Goal: Task Accomplishment & Management: Manage account settings

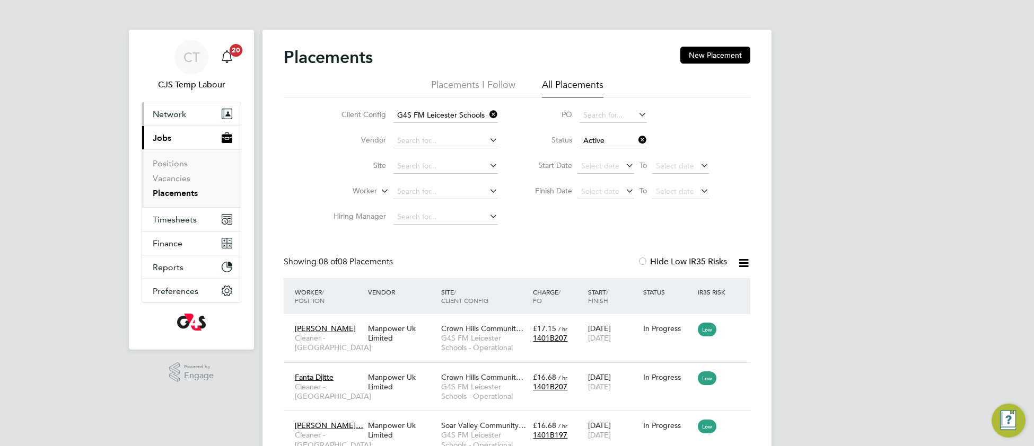
click at [169, 109] on span "Network" at bounding box center [169, 114] width 33 height 10
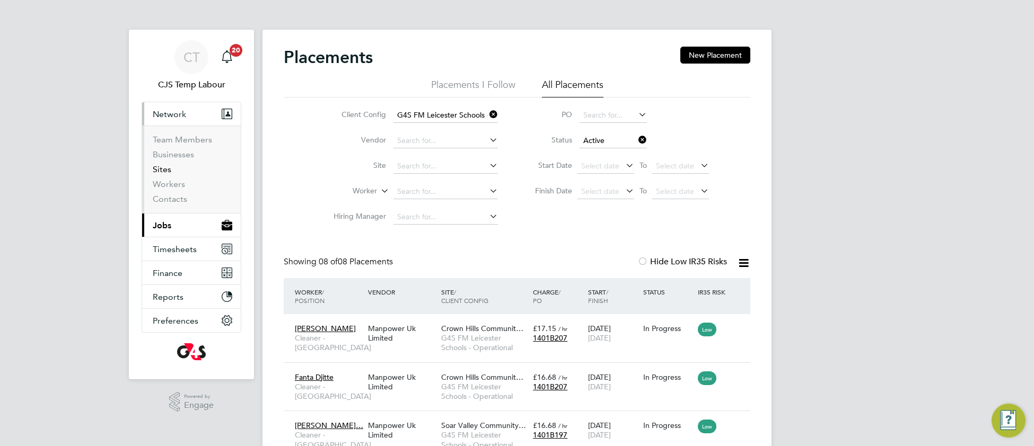
click at [166, 174] on link "Sites" at bounding box center [162, 169] width 19 height 10
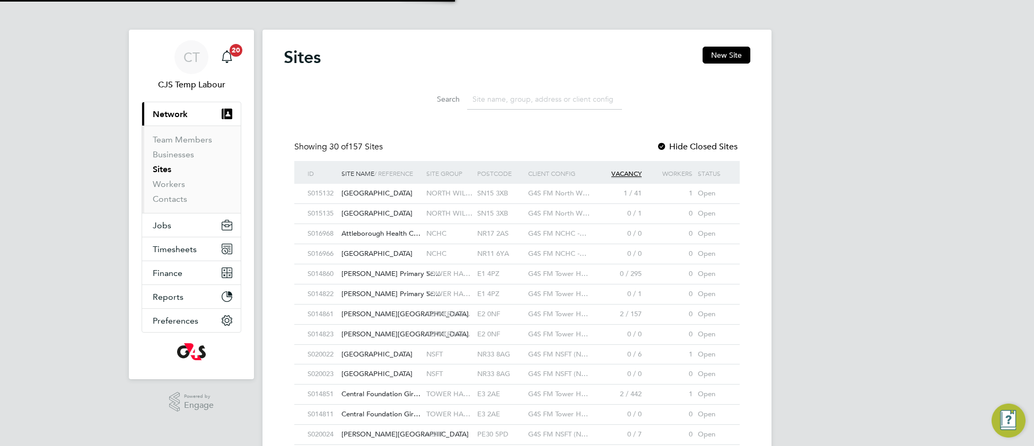
click at [496, 99] on input at bounding box center [544, 99] width 155 height 21
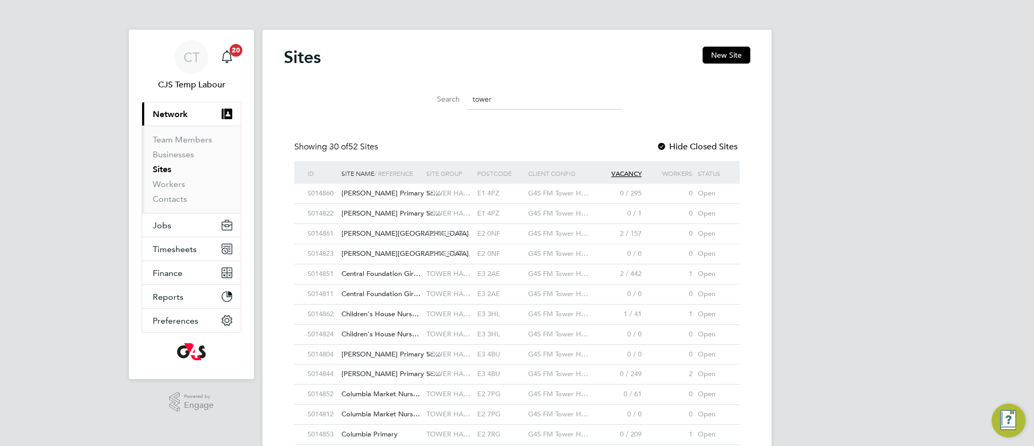
drag, startPoint x: 504, startPoint y: 102, endPoint x: 468, endPoint y: 105, distance: 35.7
click at [468, 105] on input "tower" at bounding box center [544, 99] width 155 height 21
type input "tower"
click at [168, 228] on span "Jobs" at bounding box center [162, 226] width 19 height 10
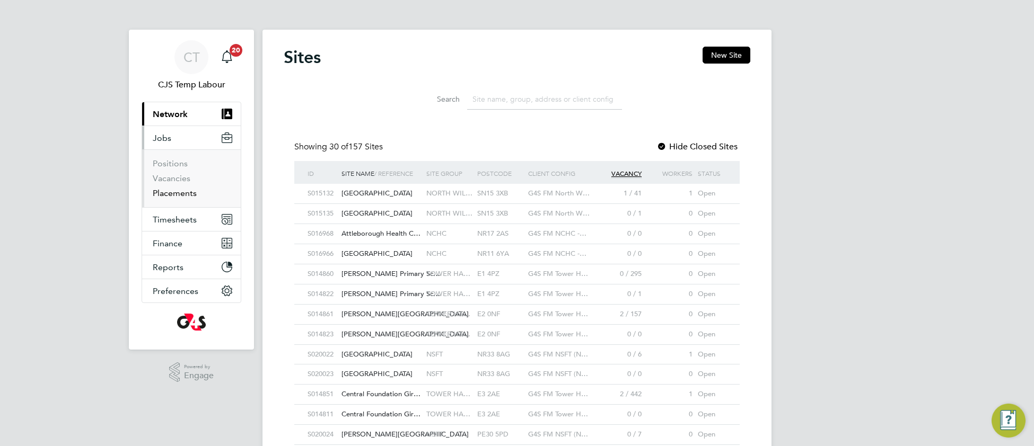
click at [172, 197] on link "Placements" at bounding box center [175, 193] width 44 height 10
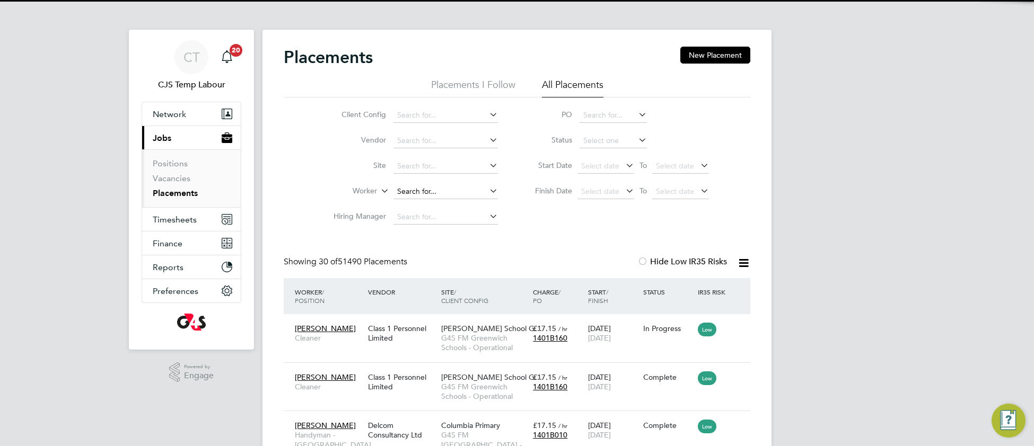
scroll to position [40, 91]
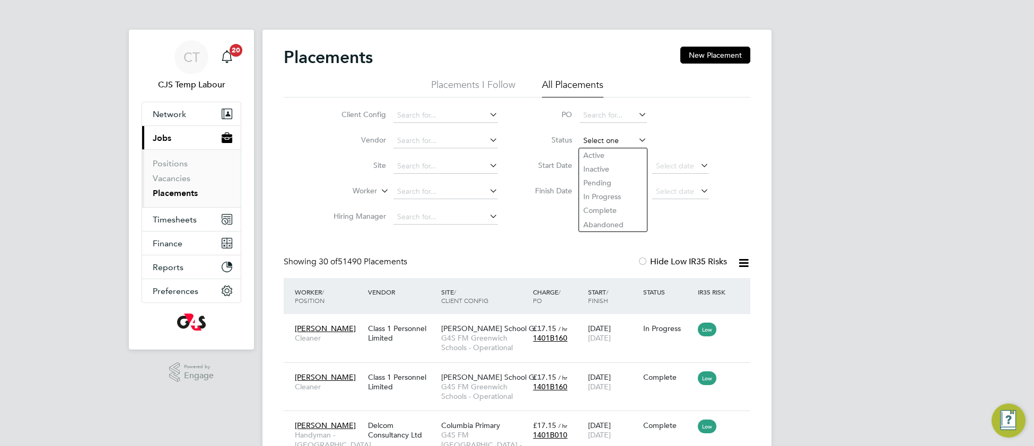
click at [593, 144] on input at bounding box center [612, 141] width 67 height 15
click at [598, 155] on li "Active" at bounding box center [613, 155] width 68 height 14
type input "Active"
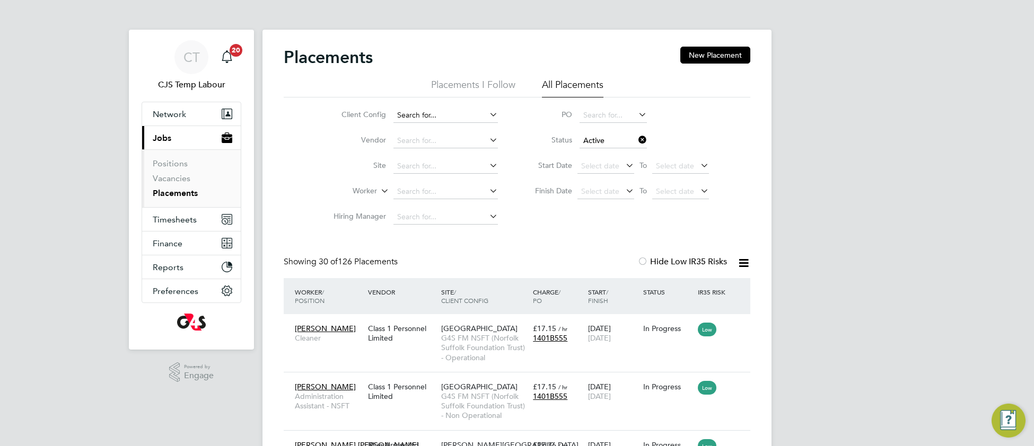
click at [436, 110] on input at bounding box center [445, 115] width 104 height 15
click at [465, 130] on li "G4S FM Tower Hamlets - Non Operational" at bounding box center [466, 130] width 146 height 14
type input "G4S FM Tower Hamlets - Non Operational"
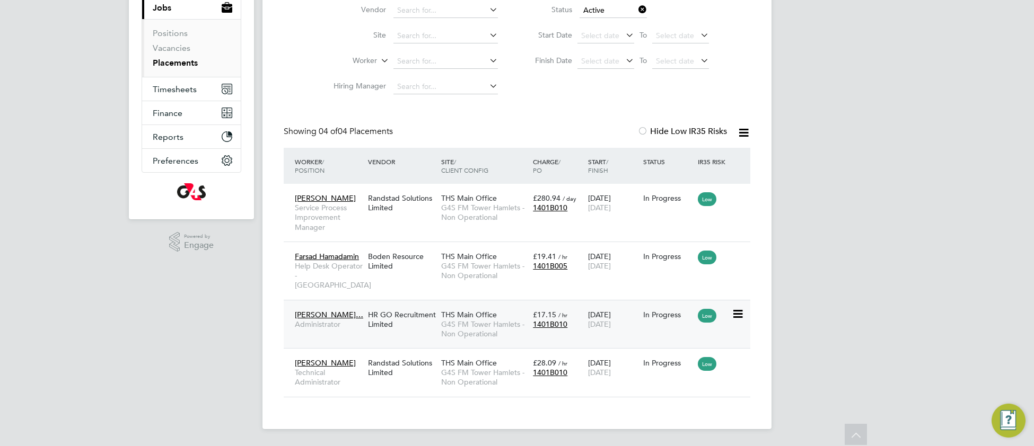
click at [425, 330] on div "HR GO Recruitment Limited" at bounding box center [401, 320] width 73 height 30
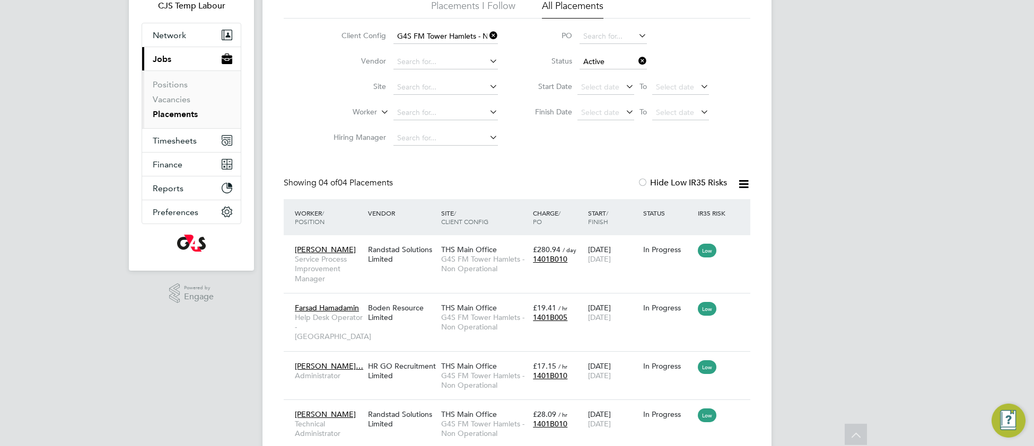
scroll to position [8, 0]
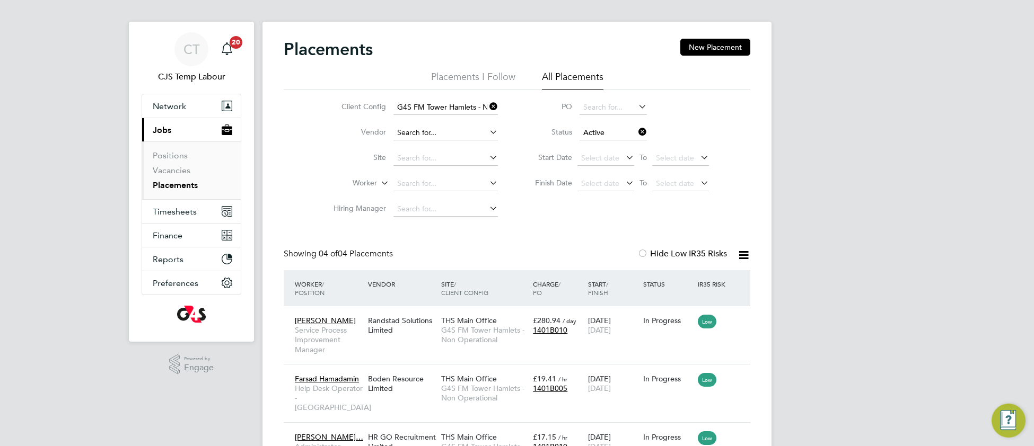
drag, startPoint x: 495, startPoint y: 104, endPoint x: 456, endPoint y: 142, distance: 54.0
click at [487, 105] on icon at bounding box center [487, 106] width 0 height 15
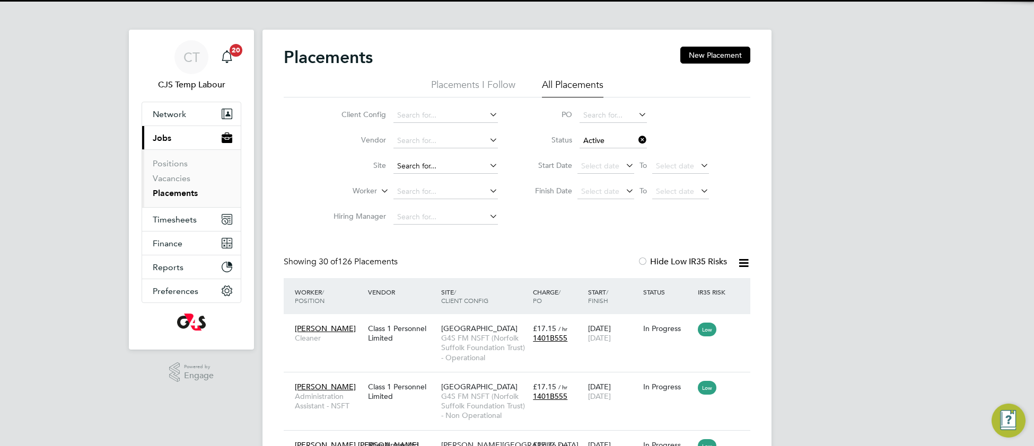
scroll to position [49, 91]
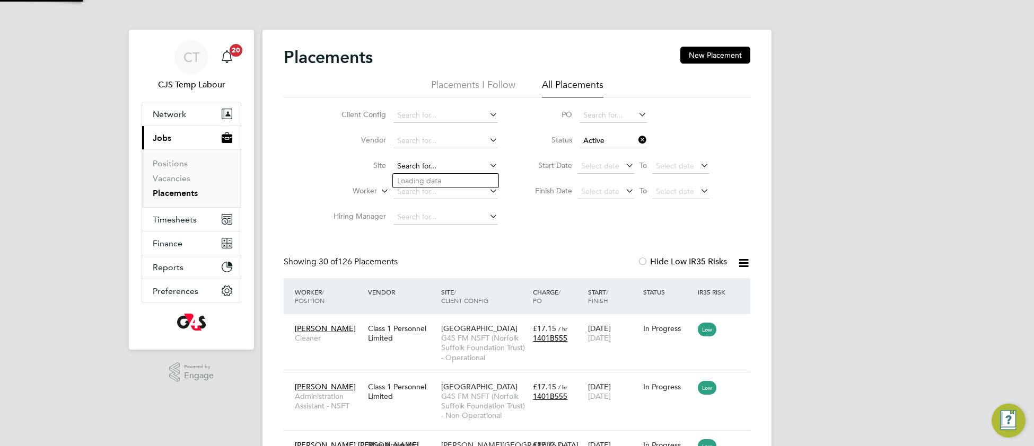
click at [408, 164] on input at bounding box center [445, 166] width 104 height 15
click at [423, 186] on li "Ops Support" at bounding box center [445, 181] width 105 height 14
type input "Ops Support"
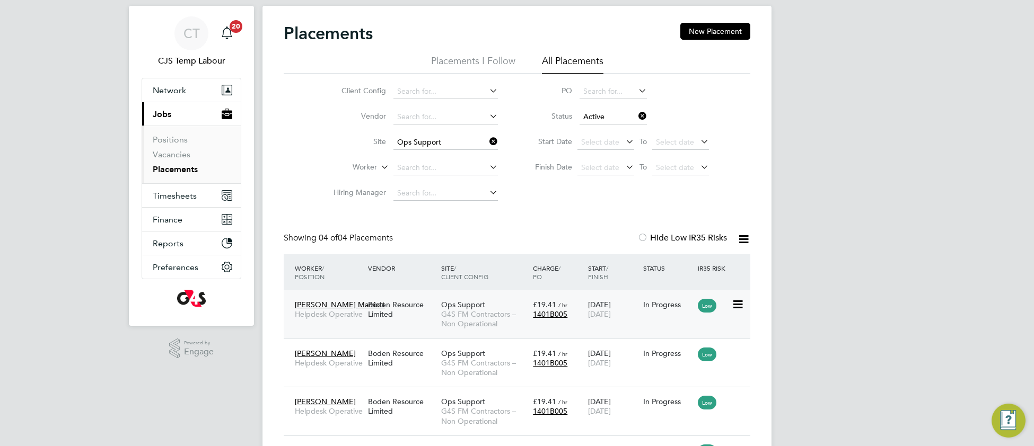
click at [431, 321] on div "Boden Resource Limited" at bounding box center [401, 310] width 73 height 30
click at [168, 89] on span "Network" at bounding box center [169, 90] width 33 height 10
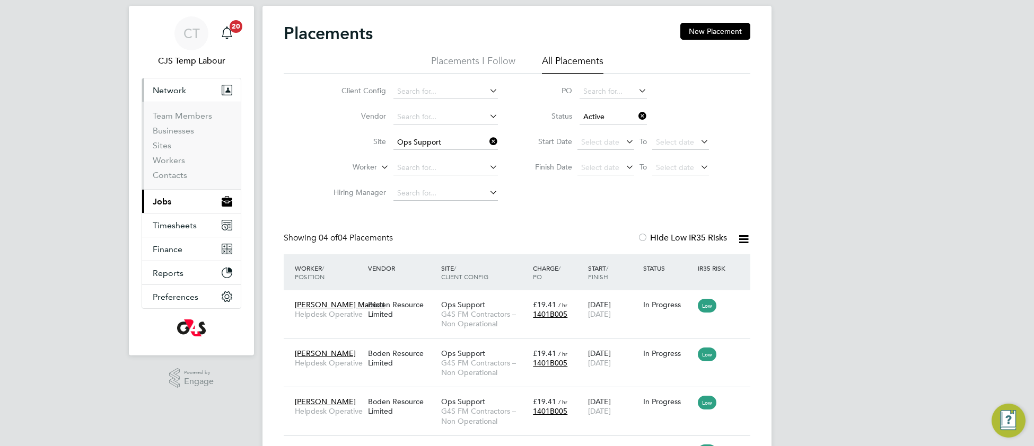
click at [171, 148] on li "Sites" at bounding box center [193, 147] width 80 height 15
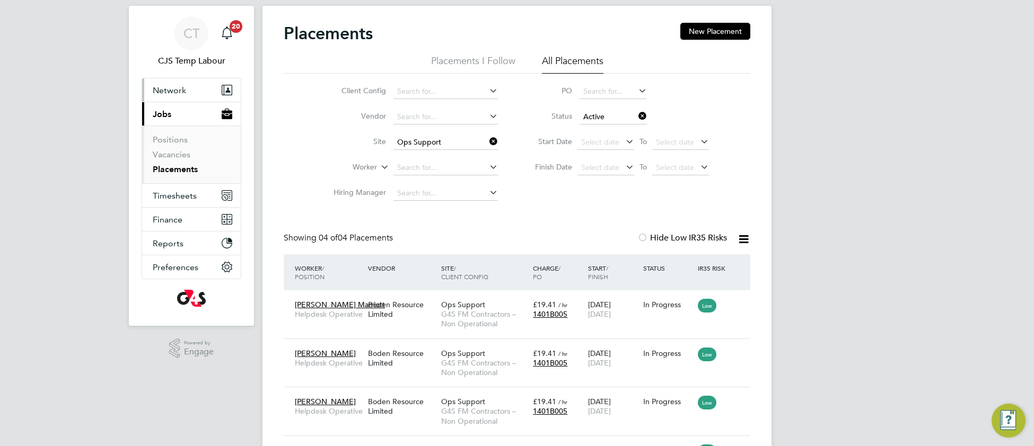
click at [173, 91] on span "Network" at bounding box center [169, 90] width 33 height 10
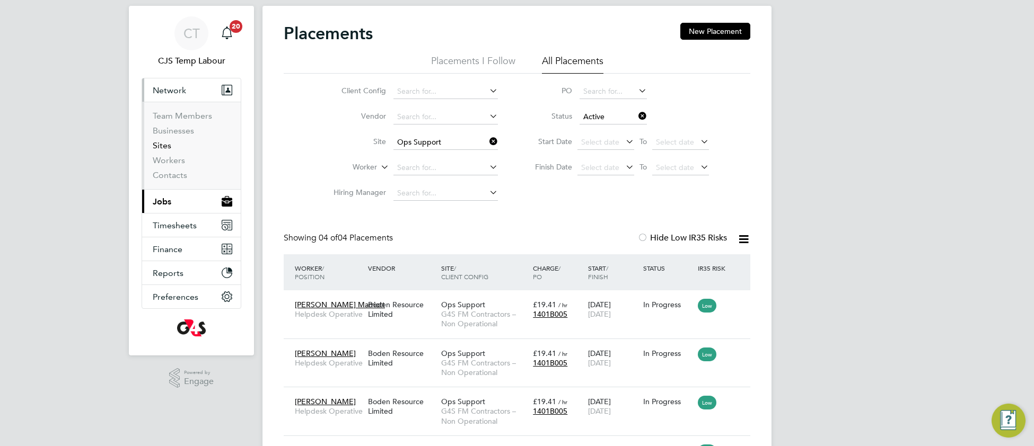
click at [157, 149] on link "Sites" at bounding box center [162, 145] width 19 height 10
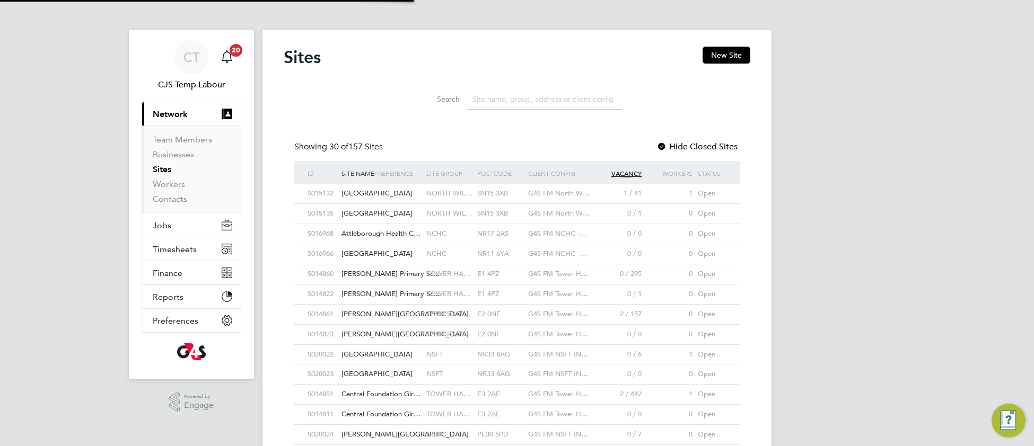
scroll to position [5, 5]
click at [512, 95] on input at bounding box center [544, 99] width 155 height 21
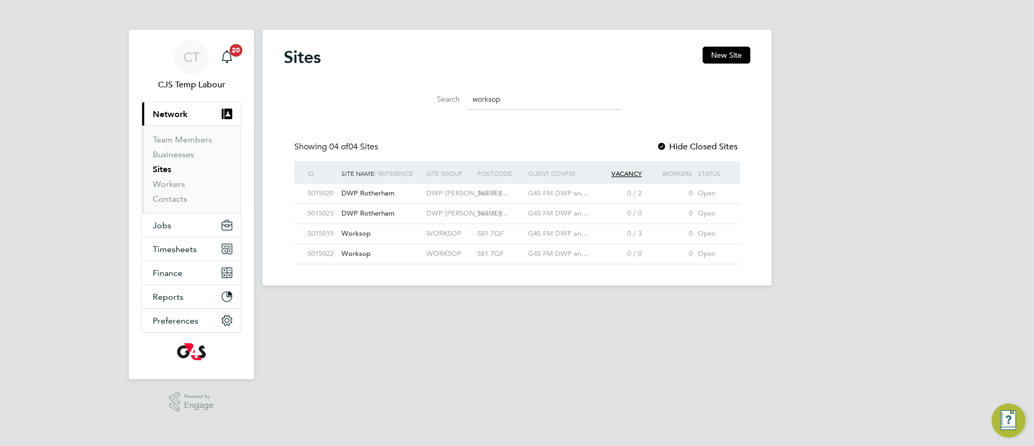
drag, startPoint x: 507, startPoint y: 99, endPoint x: 469, endPoint y: 98, distance: 38.2
click at [469, 98] on input "worksop" at bounding box center [544, 99] width 155 height 21
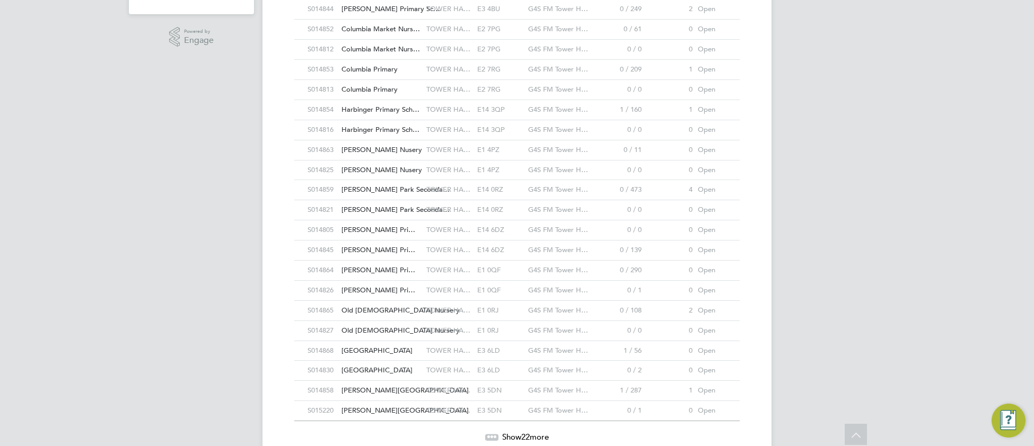
scroll to position [370, 0]
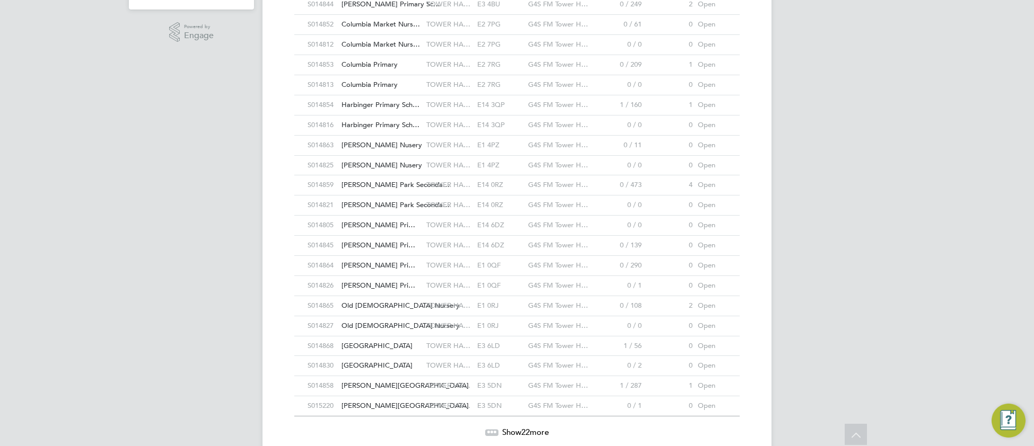
click at [506, 113] on div "E14 3QP" at bounding box center [499, 105] width 51 height 20
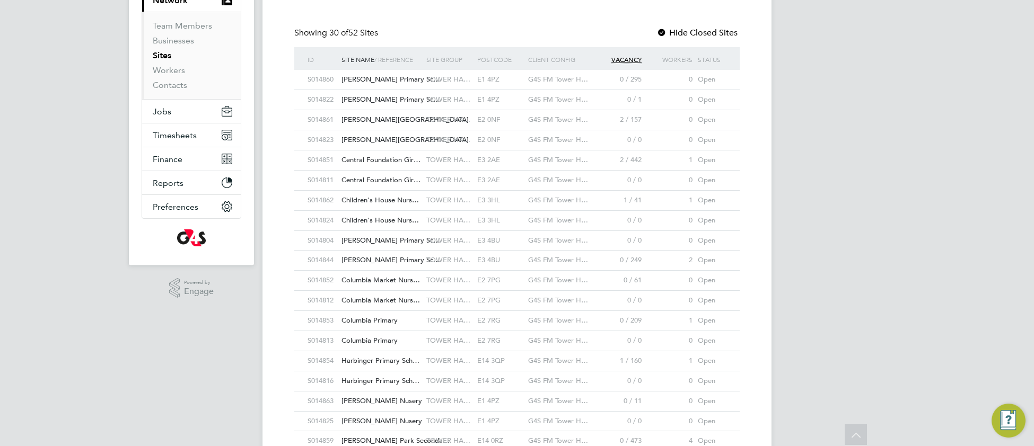
scroll to position [0, 0]
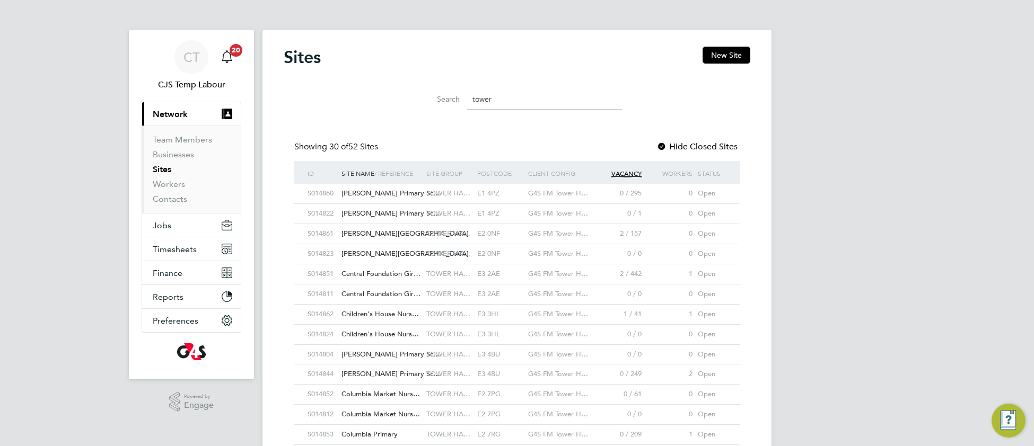
click at [485, 99] on input "tower" at bounding box center [544, 99] width 155 height 21
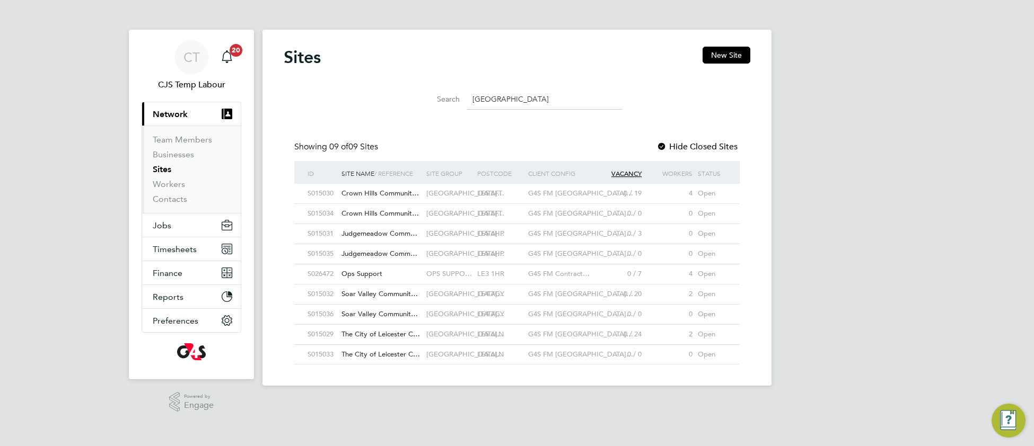
click at [510, 280] on div "LE3 1HR" at bounding box center [499, 275] width 51 height 20
click at [521, 99] on input "leicester" at bounding box center [544, 99] width 155 height 21
drag, startPoint x: 518, startPoint y: 97, endPoint x: 462, endPoint y: 101, distance: 56.3
click at [462, 101] on div "Search leicester" at bounding box center [517, 99] width 210 height 21
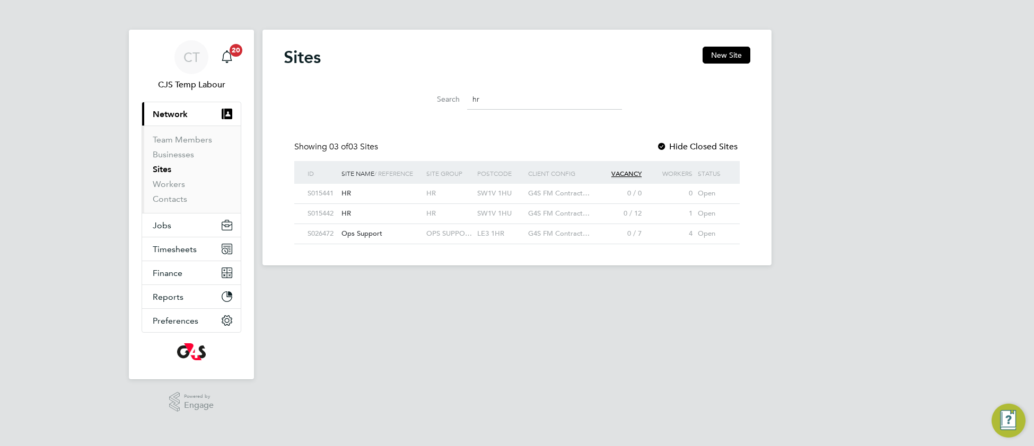
click at [554, 240] on div "G4S FM Contract…" at bounding box center [559, 234] width 68 height 20
drag, startPoint x: 487, startPoint y: 99, endPoint x: 468, endPoint y: 103, distance: 20.1
click at [468, 103] on input "hr" at bounding box center [544, 99] width 155 height 21
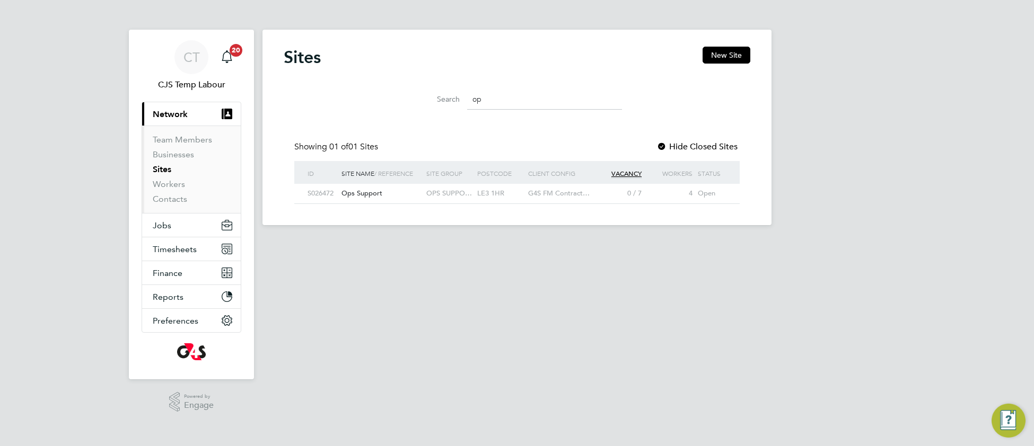
type input "o"
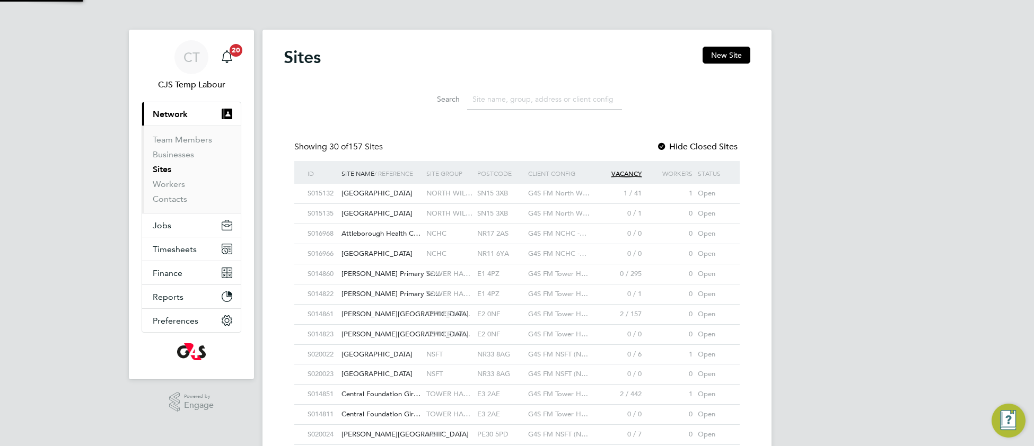
scroll to position [20, 51]
click at [169, 187] on link "Workers" at bounding box center [169, 184] width 32 height 10
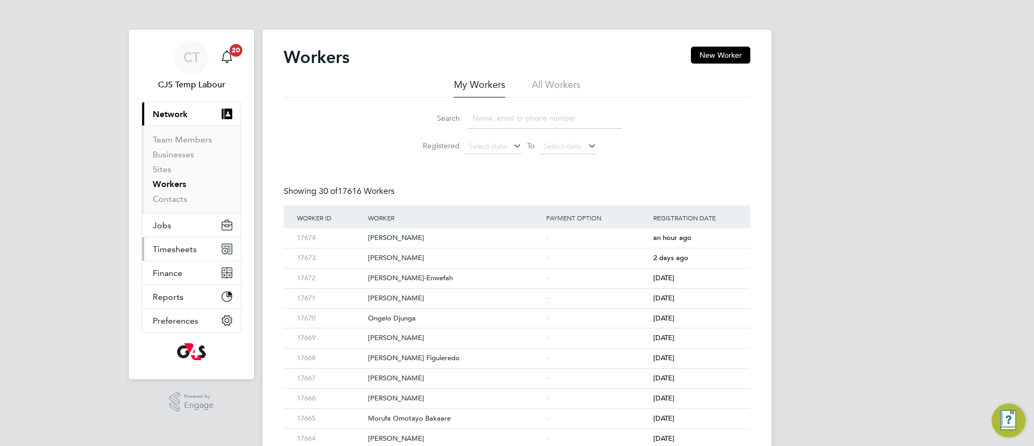
click at [170, 251] on span "Timesheets" at bounding box center [175, 249] width 44 height 10
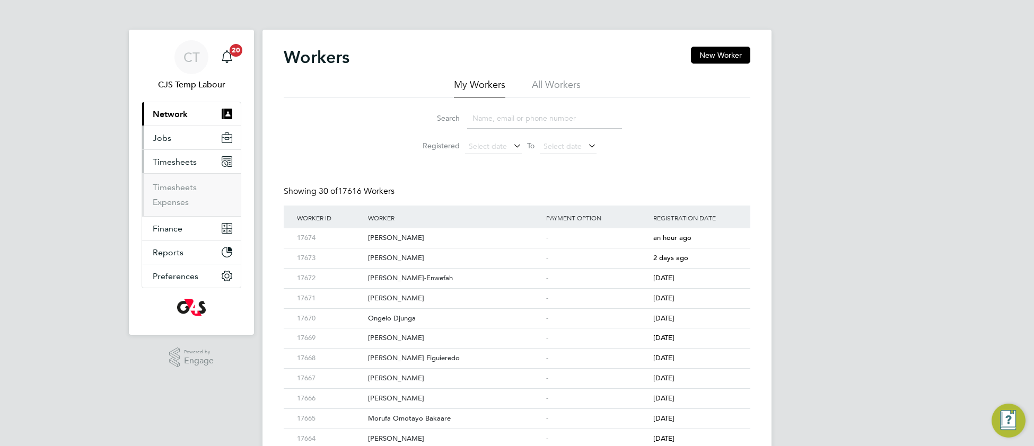
click at [168, 140] on span "Jobs" at bounding box center [162, 138] width 19 height 10
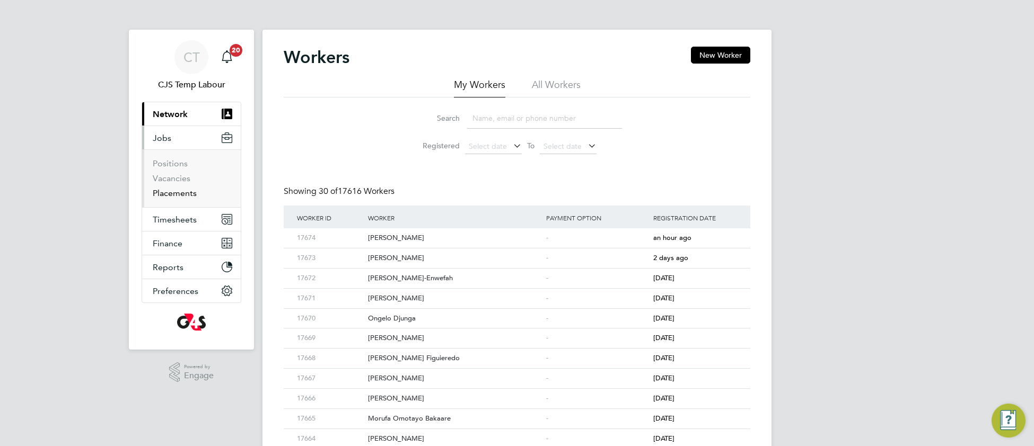
drag, startPoint x: 179, startPoint y: 198, endPoint x: 203, endPoint y: 199, distance: 23.9
click at [180, 198] on link "Placements" at bounding box center [175, 193] width 44 height 10
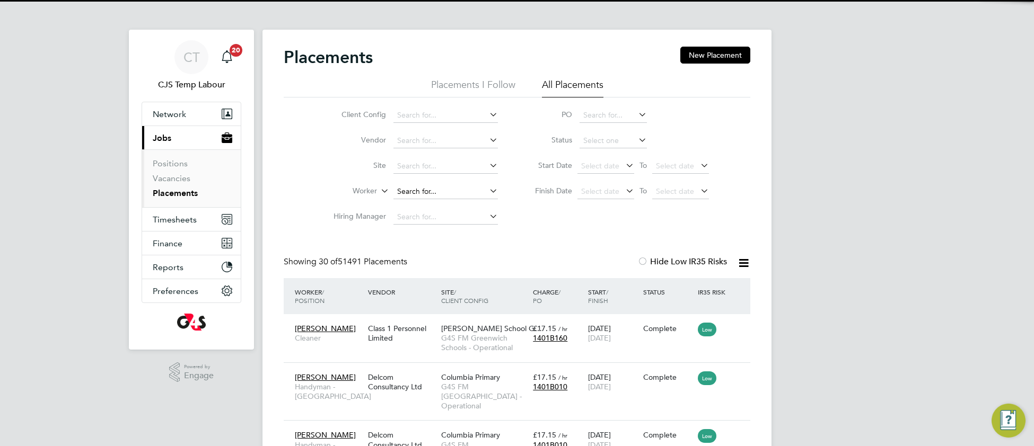
scroll to position [40, 91]
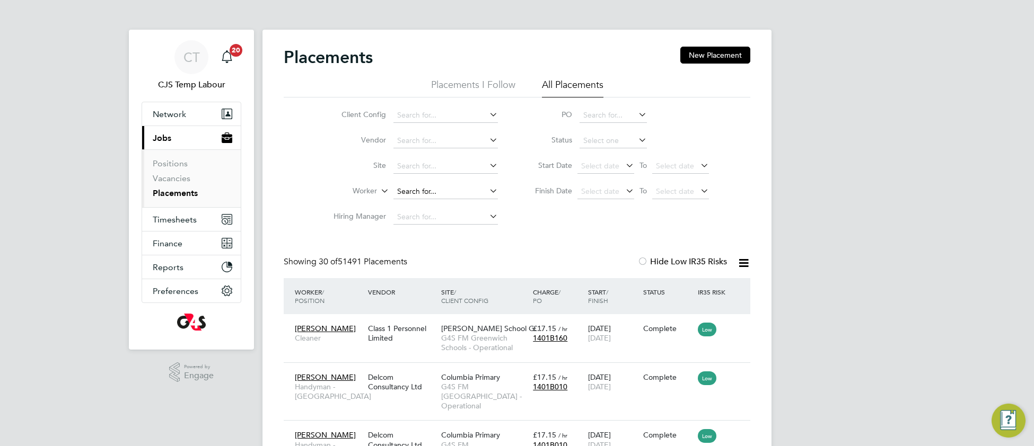
click at [425, 186] on input at bounding box center [445, 191] width 104 height 15
paste input "Alaba Jim Alison"
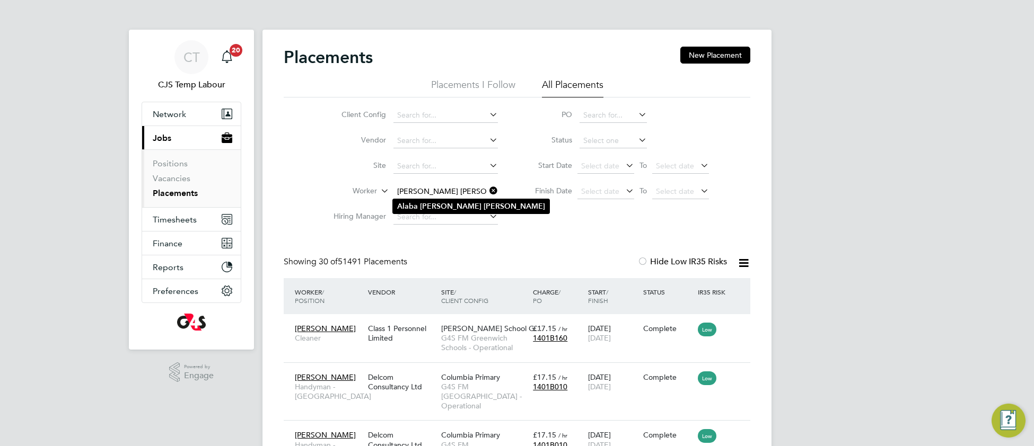
type input "Alaba Jim Alison"
click at [483, 207] on b "Alison" at bounding box center [513, 206] width 61 height 9
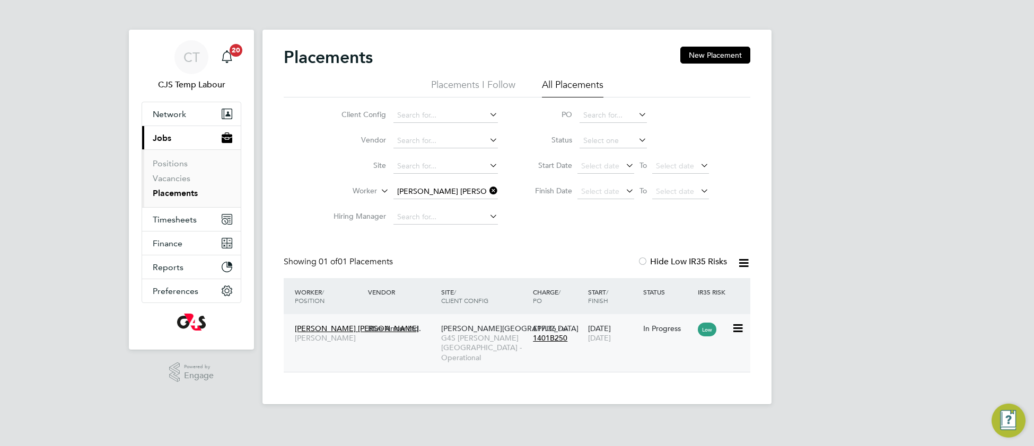
click at [470, 341] on span "G4S FM Churchill Hospitals - Operational" at bounding box center [484, 347] width 86 height 29
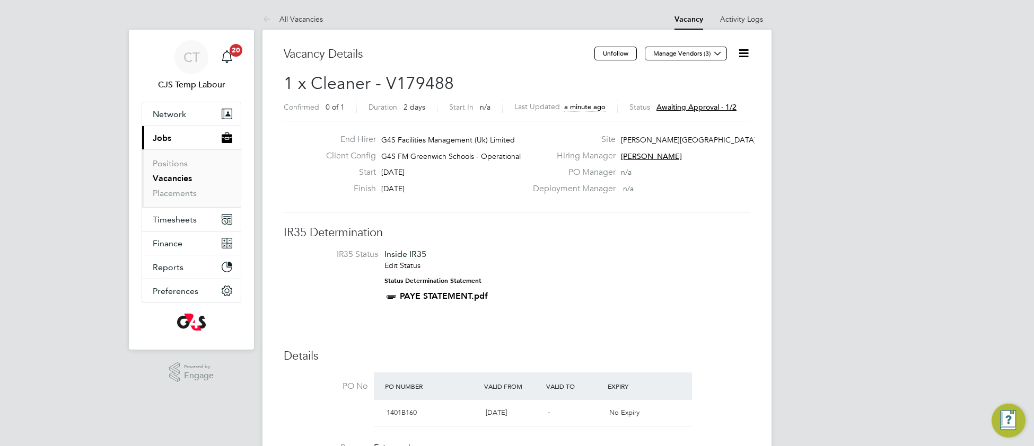
click at [745, 52] on icon at bounding box center [743, 53] width 13 height 13
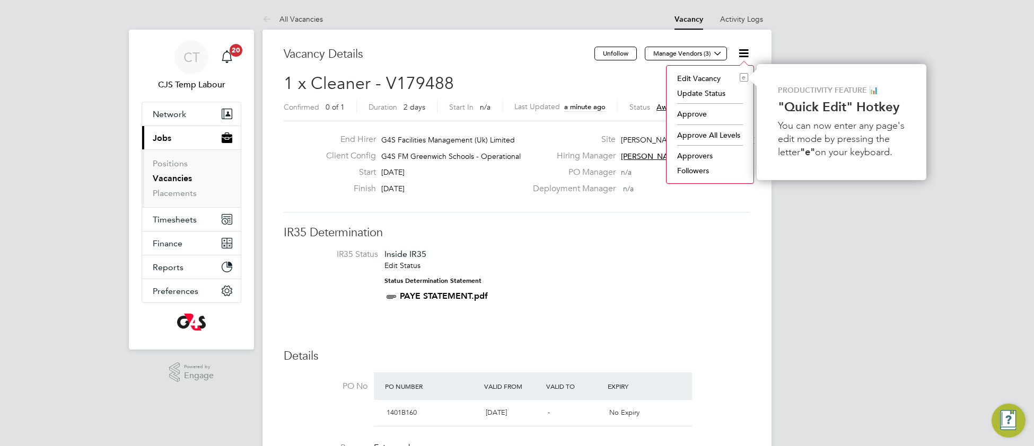
click at [694, 115] on li "Approve" at bounding box center [710, 114] width 76 height 15
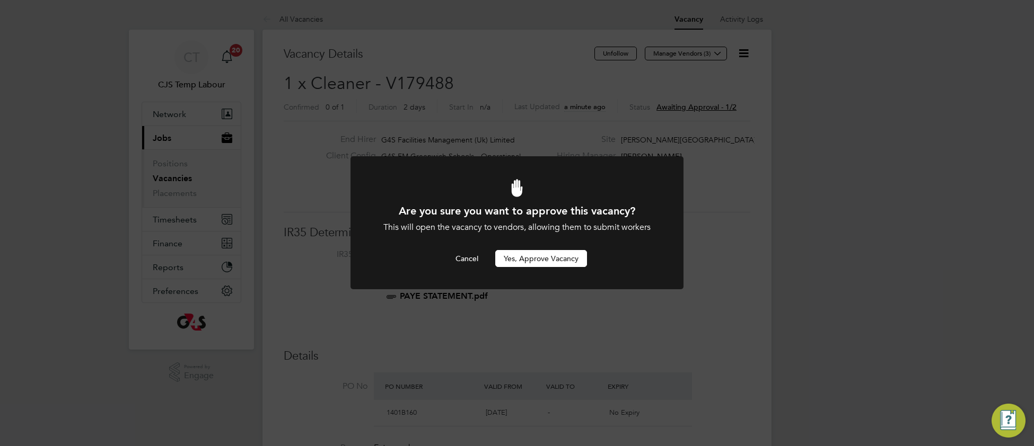
click at [553, 260] on button "Yes, Approve Vacancy" at bounding box center [541, 258] width 92 height 17
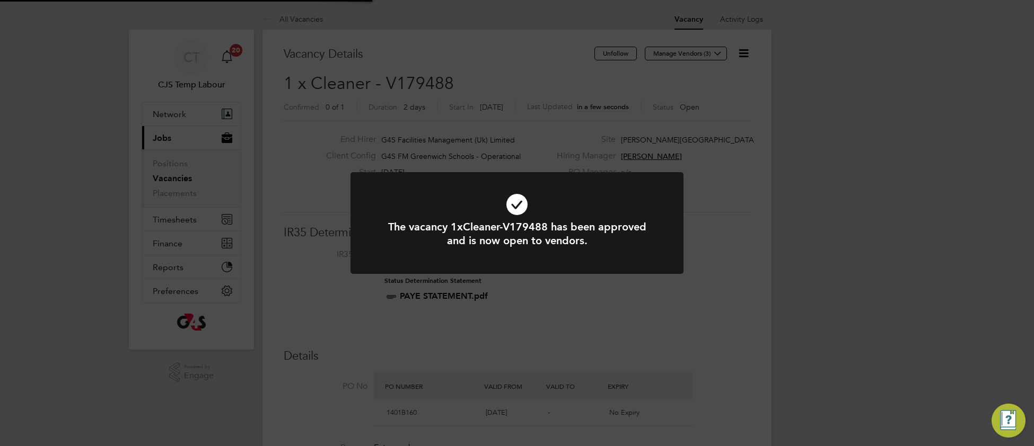
scroll to position [31, 74]
click at [418, 199] on icon at bounding box center [517, 204] width 276 height 41
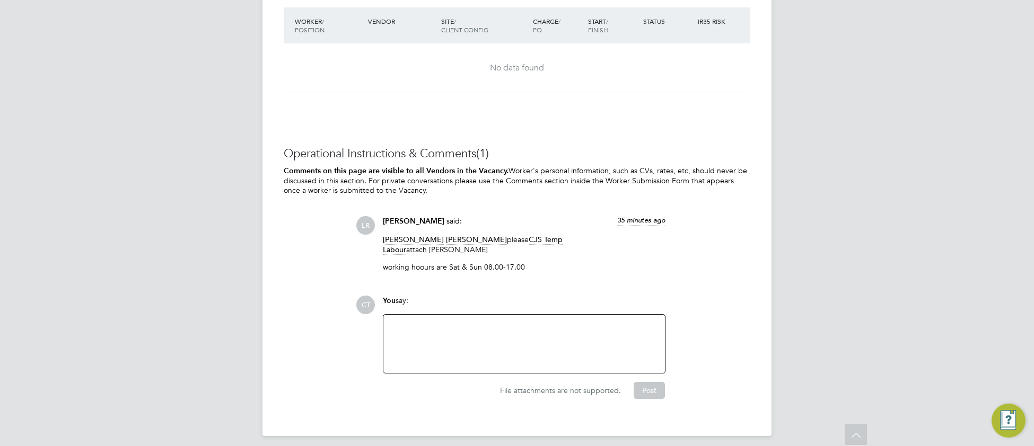
scroll to position [1413, 0]
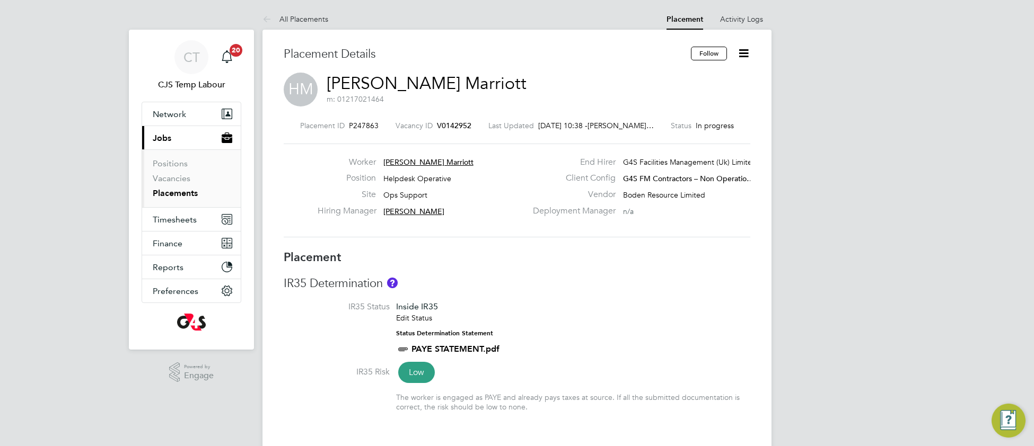
click at [583, 334] on li "IR35 Status Inside IR35 Edit Status Status Determination Statement PAYE STATEME…" at bounding box center [517, 334] width 466 height 65
type input "Gail Burton"
type input "14 Oct 2024"
type input "30 Sep 2025"
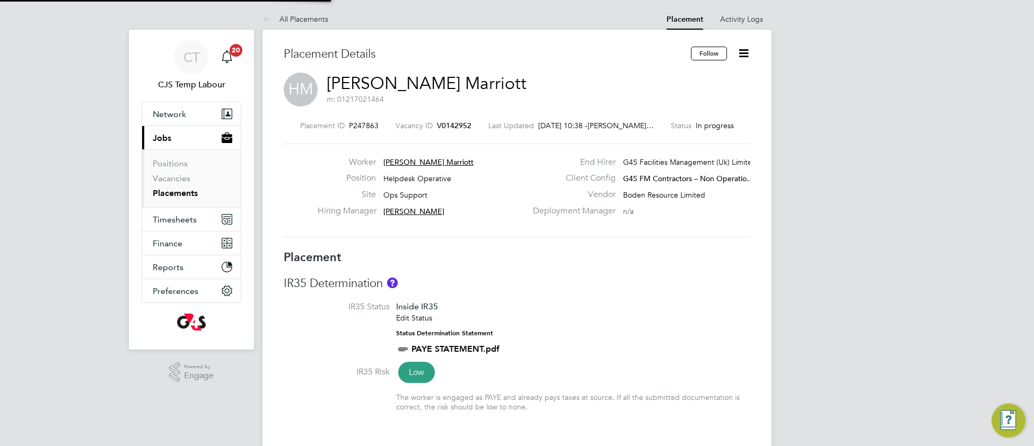
type input "08:00"
type input "17:00"
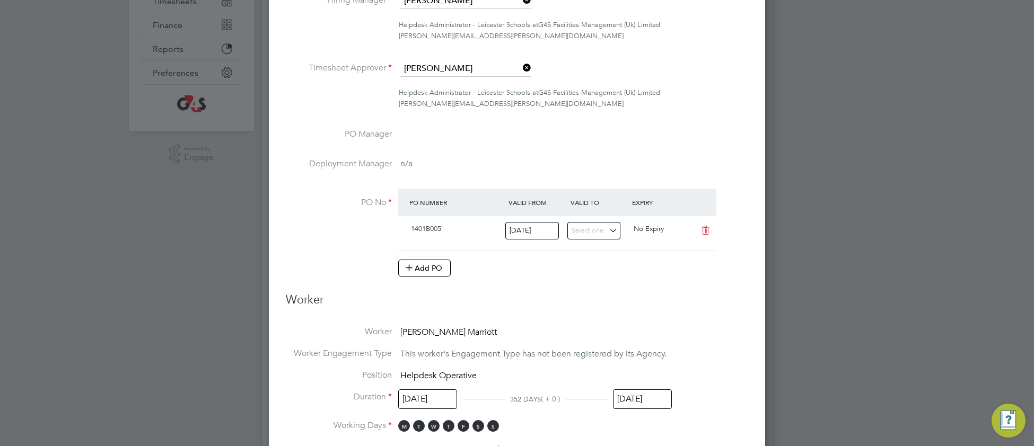
click at [637, 398] on input "30 Sep 2025" at bounding box center [642, 400] width 59 height 20
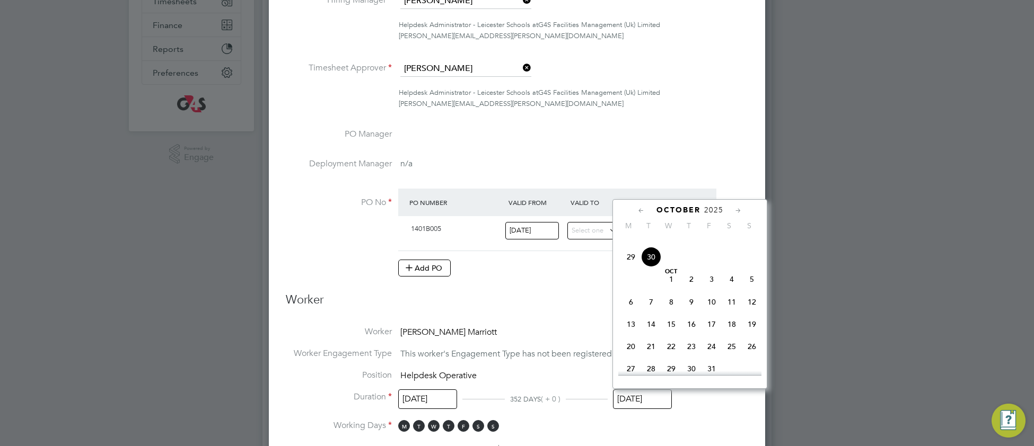
click at [748, 312] on span "12" at bounding box center [752, 302] width 20 height 20
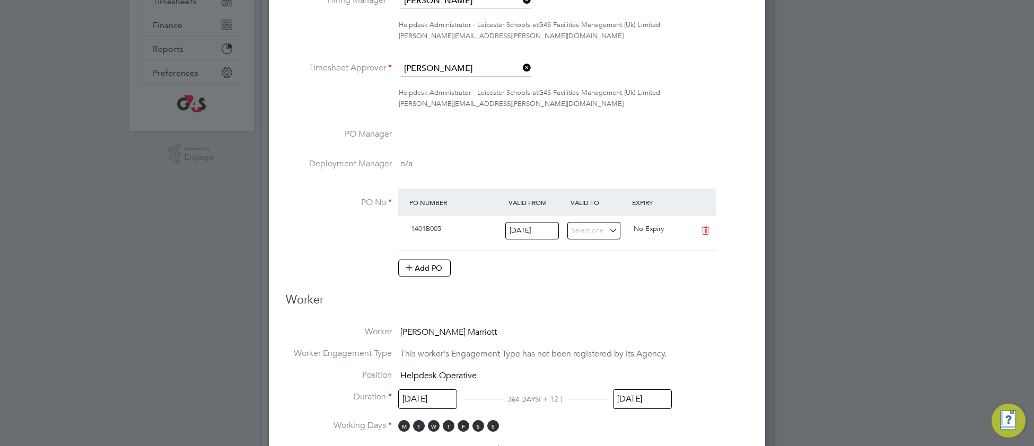
click at [642, 403] on input "12 Oct 2025" at bounding box center [642, 400] width 59 height 20
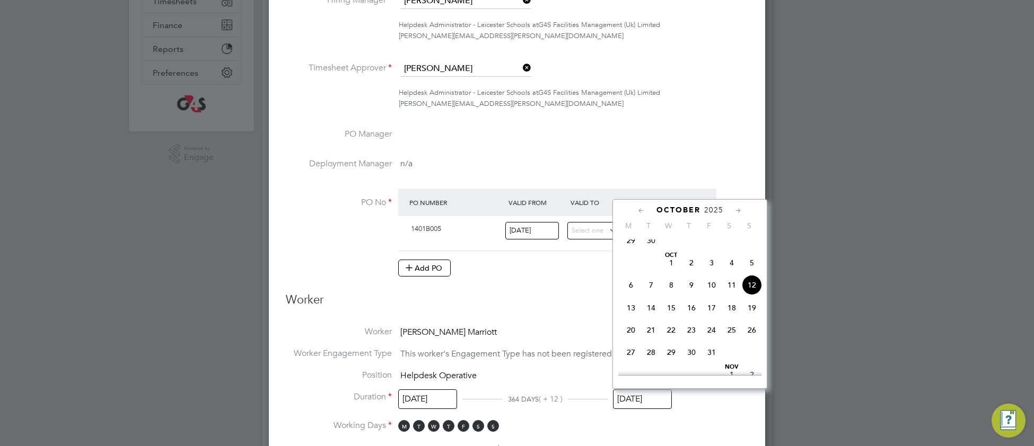
click at [708, 294] on span "10" at bounding box center [711, 285] width 20 height 20
click at [647, 395] on input "10 Oct 2025" at bounding box center [642, 400] width 59 height 20
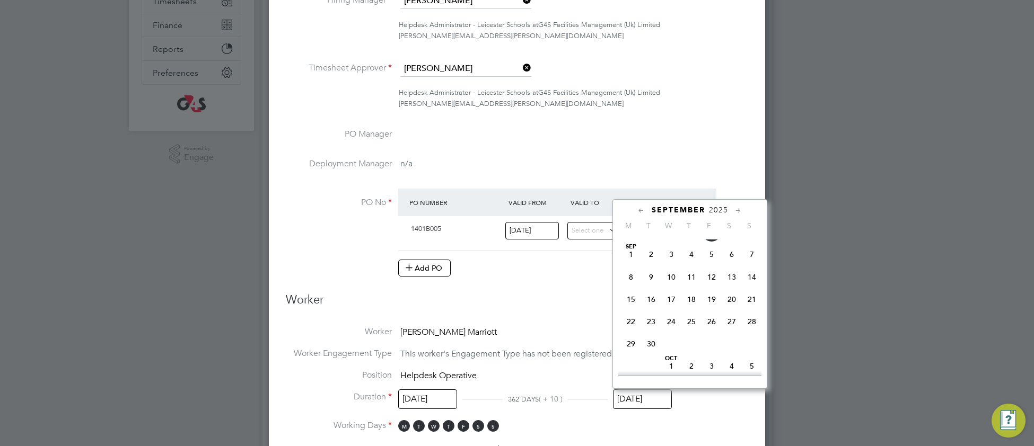
click at [671, 284] on span "10" at bounding box center [671, 277] width 20 height 20
type input "10 Sep 2025"
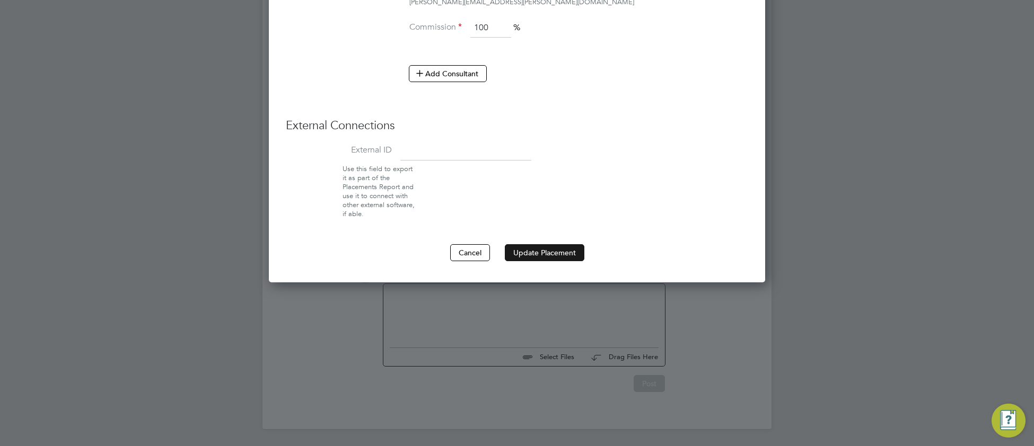
click at [542, 253] on button "Update Placement" at bounding box center [545, 252] width 80 height 17
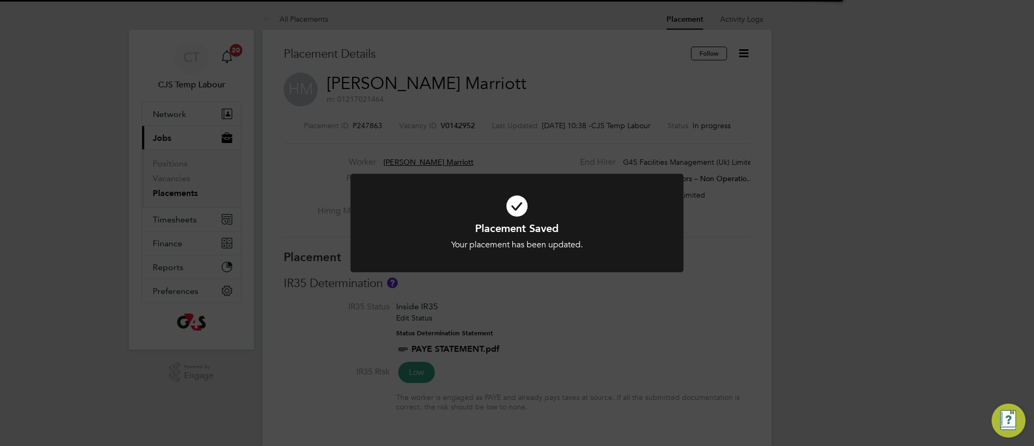
drag, startPoint x: 416, startPoint y: 210, endPoint x: 455, endPoint y: 266, distance: 68.1
click at [417, 210] on icon at bounding box center [517, 206] width 276 height 41
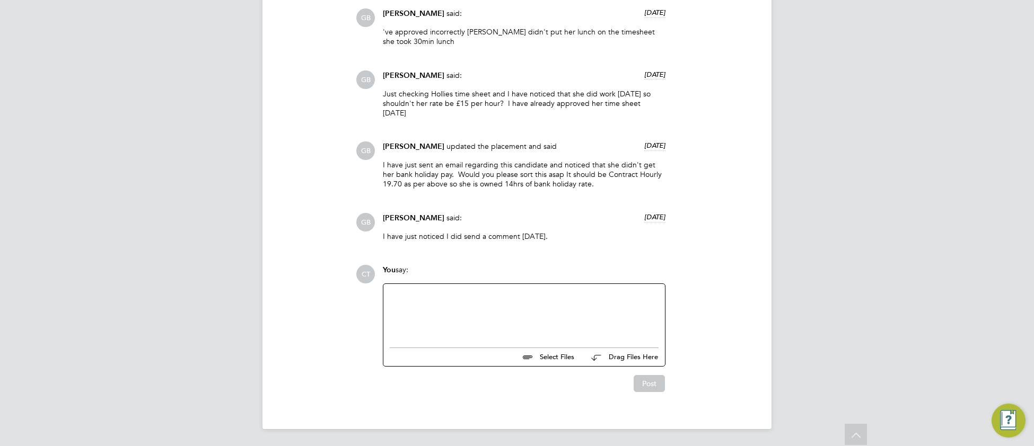
click at [472, 319] on div at bounding box center [524, 313] width 269 height 46
click at [397, 310] on div at bounding box center [524, 313] width 269 height 46
paste div
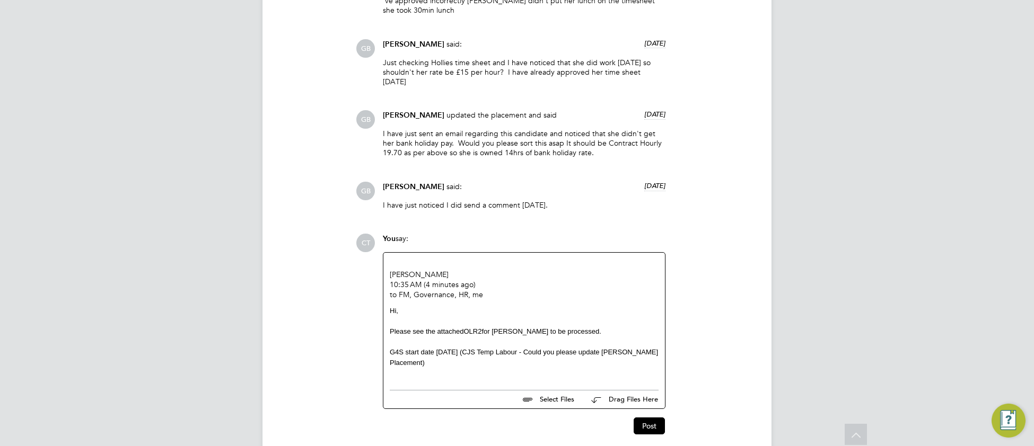
scroll to position [1095, 0]
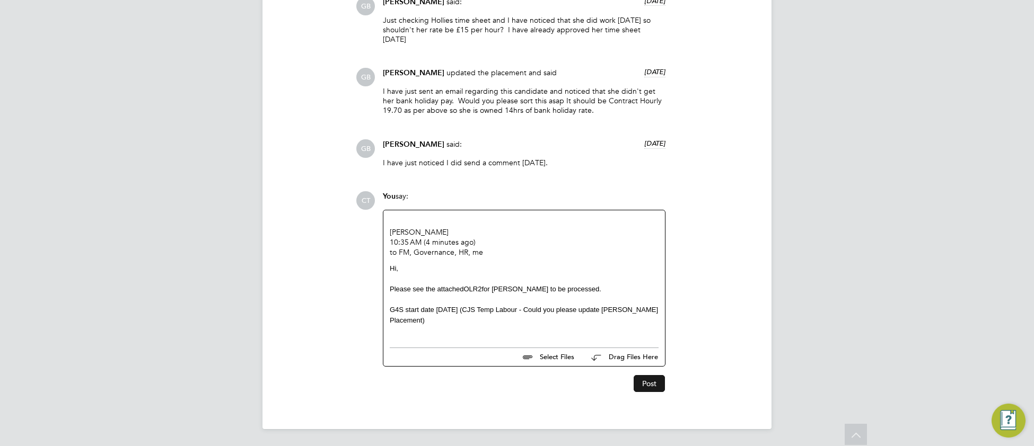
click at [646, 387] on button "Post" at bounding box center [648, 383] width 31 height 17
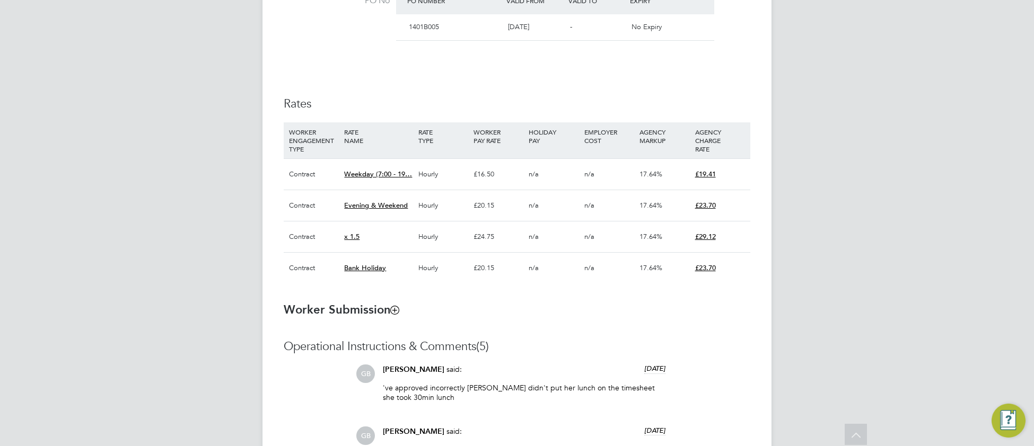
scroll to position [651, 0]
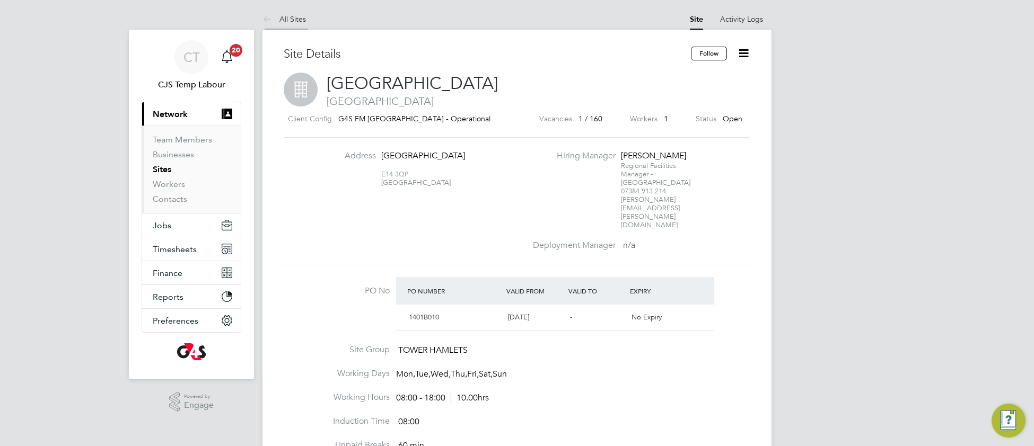
click at [291, 20] on link "All Sites" at bounding box center [283, 19] width 43 height 10
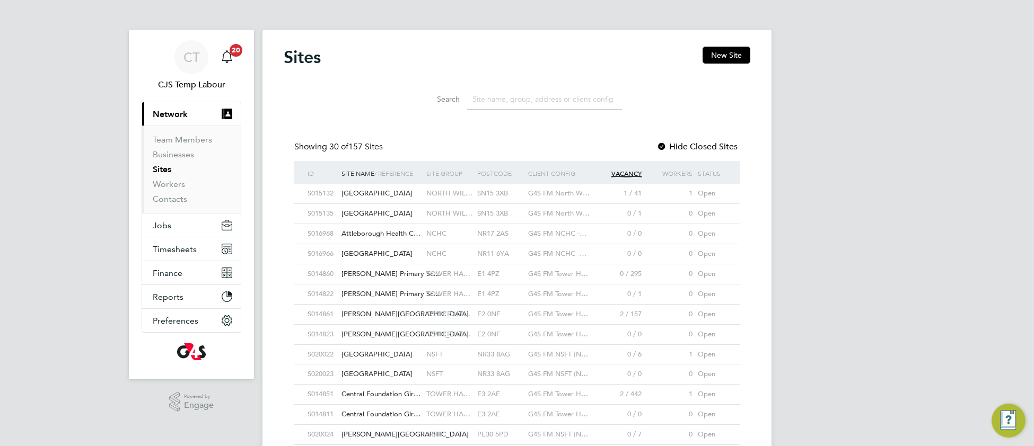
click at [524, 97] on input at bounding box center [544, 99] width 155 height 21
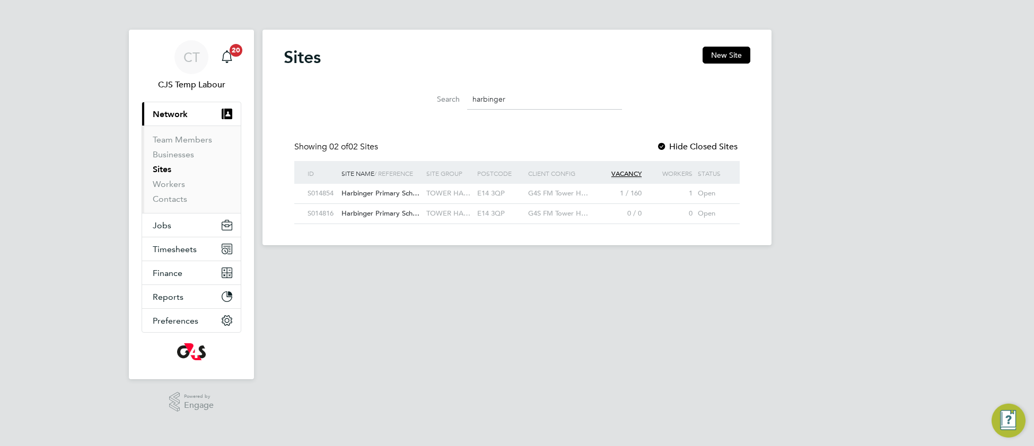
click at [437, 219] on div "TOWER HA…" at bounding box center [449, 214] width 51 height 20
click at [433, 216] on span "TOWER HA…" at bounding box center [448, 213] width 44 height 9
drag, startPoint x: 513, startPoint y: 101, endPoint x: 446, endPoint y: 110, distance: 67.9
click at [446, 110] on li "Search harbinger" at bounding box center [517, 99] width 236 height 31
drag, startPoint x: 508, startPoint y: 100, endPoint x: 433, endPoint y: 99, distance: 75.3
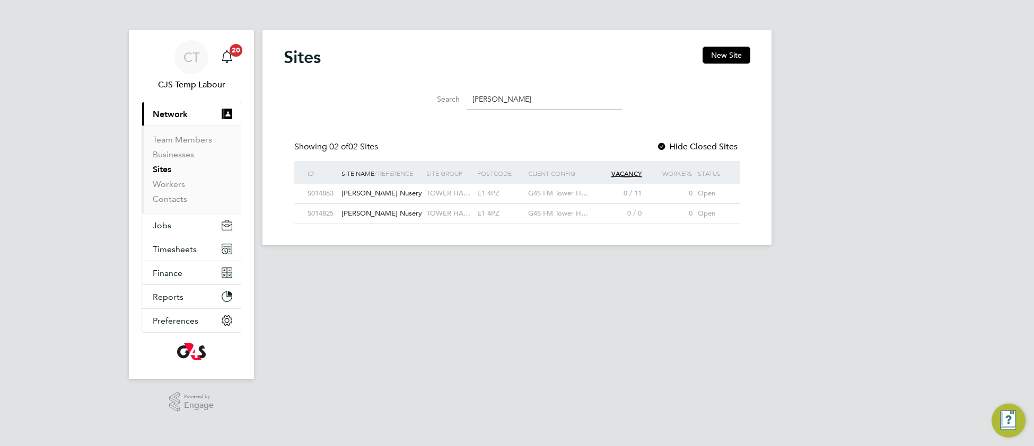
click at [433, 99] on div "Search harry" at bounding box center [517, 99] width 210 height 21
drag, startPoint x: 506, startPoint y: 100, endPoint x: 460, endPoint y: 100, distance: 46.1
click at [460, 100] on div "Search lang" at bounding box center [517, 99] width 210 height 21
drag, startPoint x: 504, startPoint y: 100, endPoint x: 454, endPoint y: 95, distance: 49.5
click at [454, 95] on div "Search lans" at bounding box center [517, 99] width 210 height 21
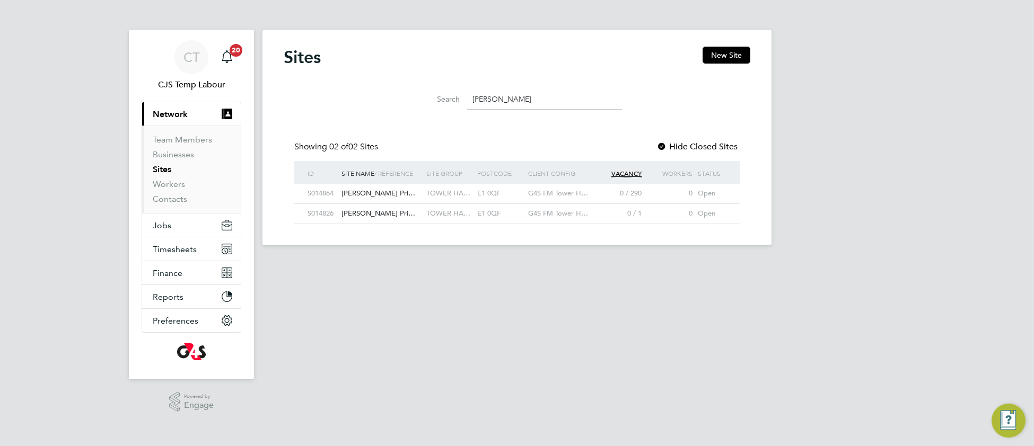
drag, startPoint x: 523, startPoint y: 99, endPoint x: 455, endPoint y: 104, distance: 67.6
click at [455, 104] on div "Search marion" at bounding box center [517, 99] width 210 height 21
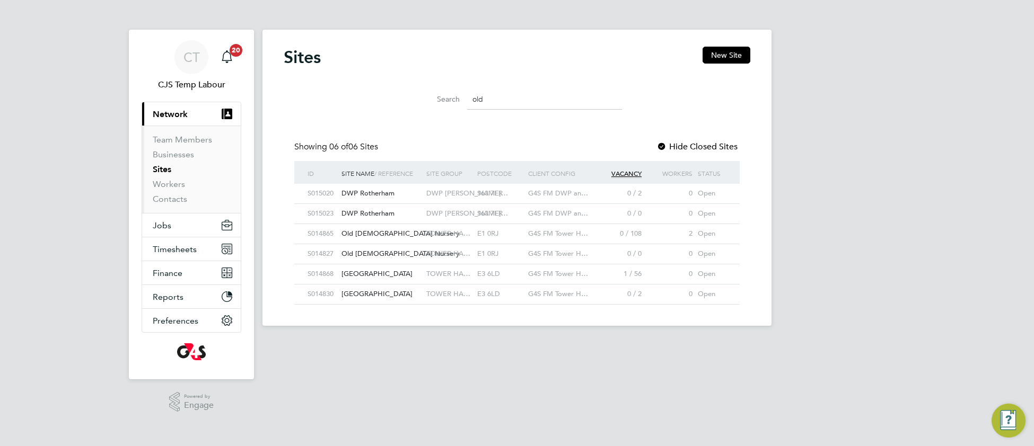
drag, startPoint x: 495, startPoint y: 98, endPoint x: 465, endPoint y: 95, distance: 29.3
click at [465, 95] on div "Search old" at bounding box center [517, 99] width 210 height 21
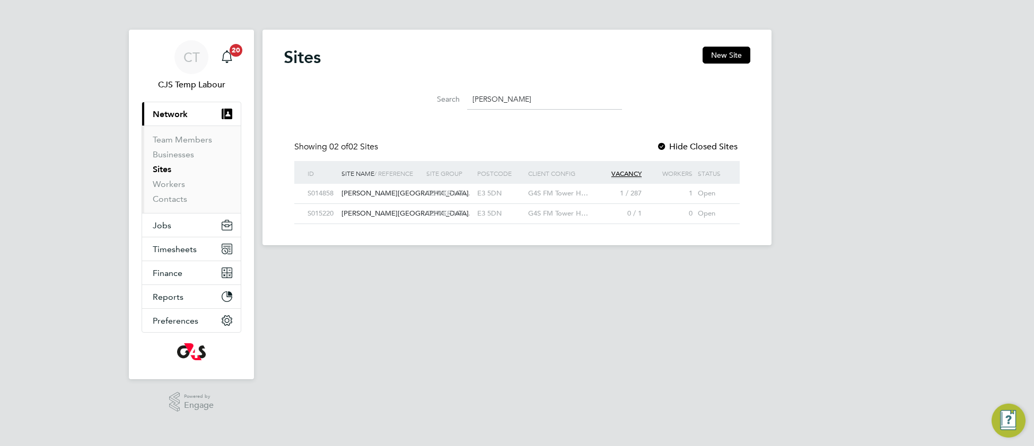
drag, startPoint x: 499, startPoint y: 101, endPoint x: 471, endPoint y: 101, distance: 28.1
click at [471, 101] on input "olga" at bounding box center [544, 99] width 155 height 21
click at [483, 97] on input "osmani" at bounding box center [544, 99] width 155 height 21
click at [484, 97] on input "osmani" at bounding box center [544, 99] width 155 height 21
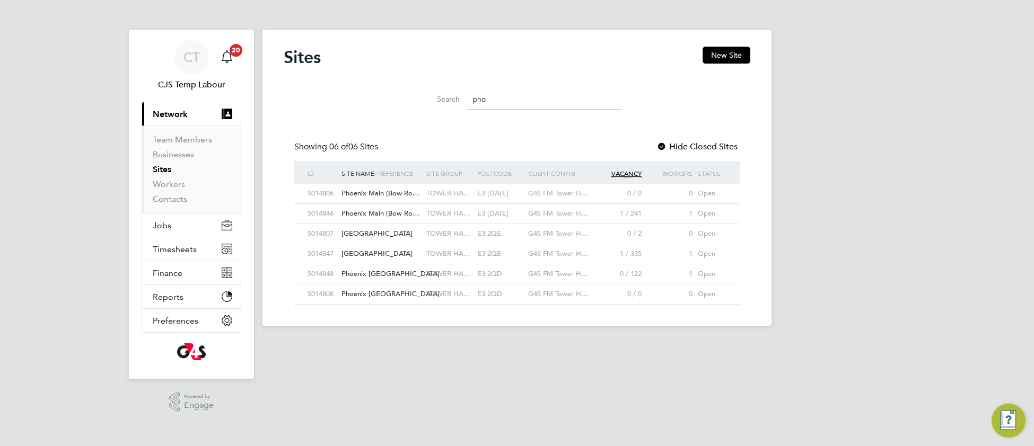
drag, startPoint x: 509, startPoint y: 93, endPoint x: 472, endPoint y: 87, distance: 37.5
click at [472, 87] on li "Search pho" at bounding box center [517, 99] width 236 height 31
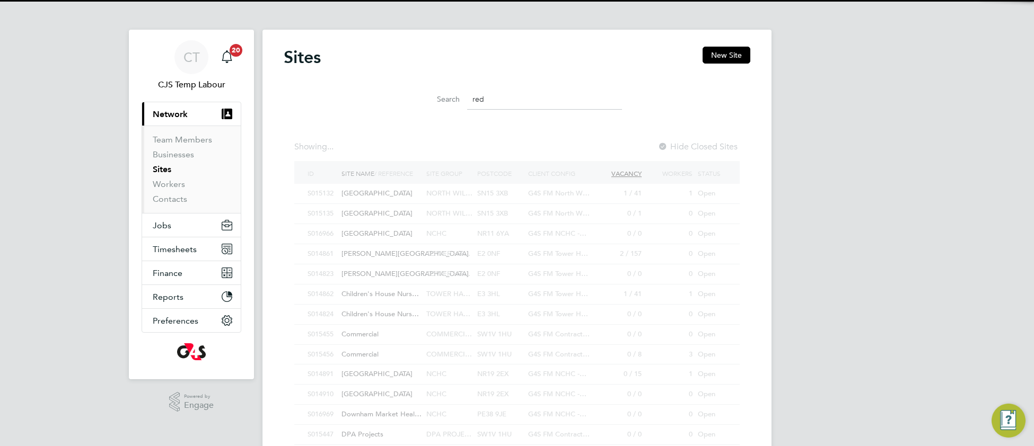
scroll to position [20, 68]
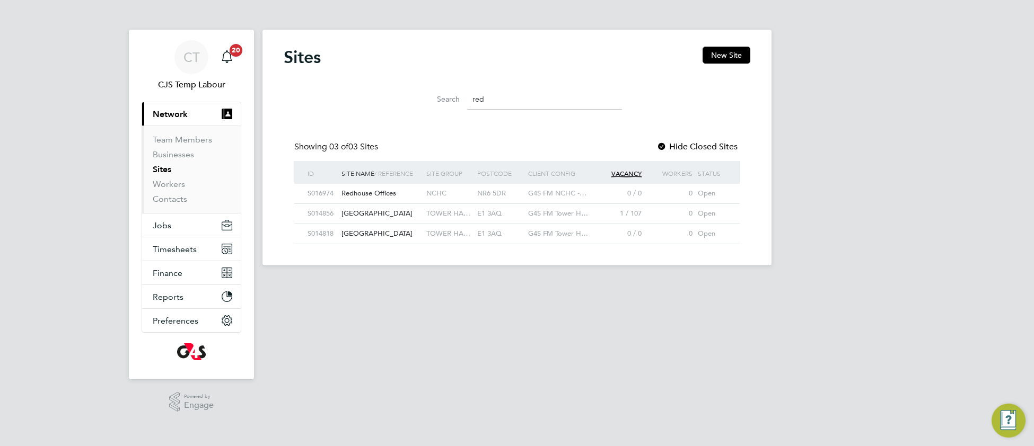
drag, startPoint x: 505, startPoint y: 101, endPoint x: 438, endPoint y: 100, distance: 66.3
click at [438, 100] on div "Search red" at bounding box center [517, 99] width 210 height 21
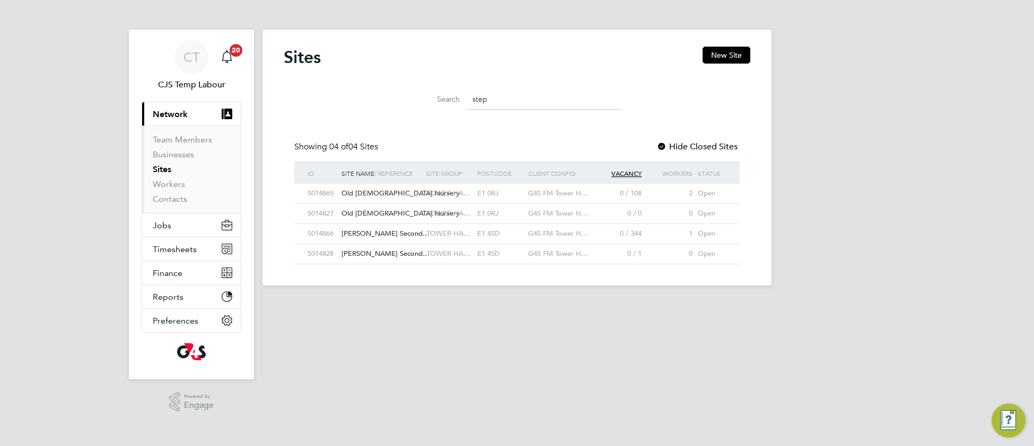
drag, startPoint x: 494, startPoint y: 99, endPoint x: 453, endPoint y: 100, distance: 41.4
click at [453, 100] on div "Search step" at bounding box center [517, 99] width 210 height 21
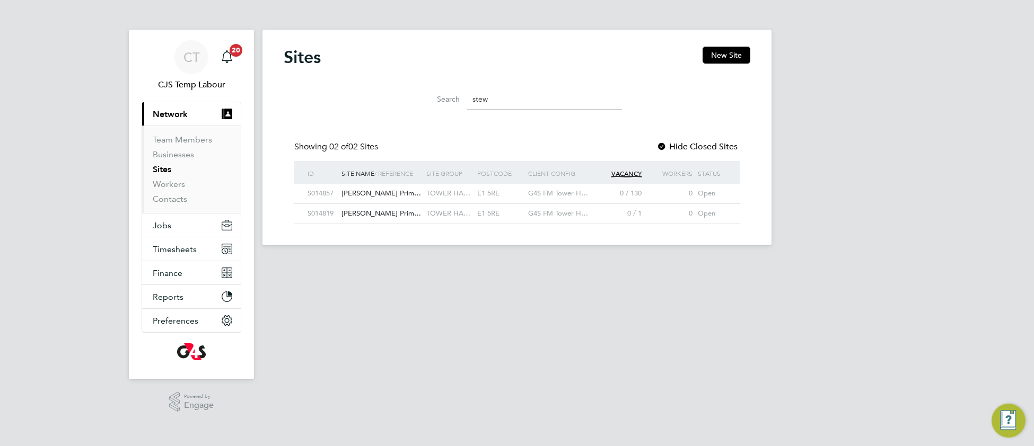
drag, startPoint x: 497, startPoint y: 103, endPoint x: 456, endPoint y: 99, distance: 40.5
click at [456, 99] on div "Search stew" at bounding box center [517, 99] width 210 height 21
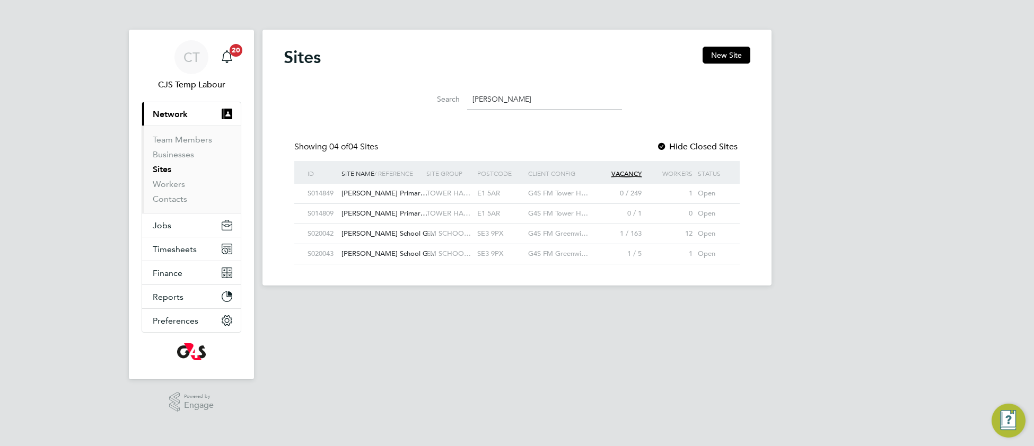
drag, startPoint x: 506, startPoint y: 96, endPoint x: 457, endPoint y: 98, distance: 48.8
click at [457, 98] on div "Search thomas" at bounding box center [517, 99] width 210 height 21
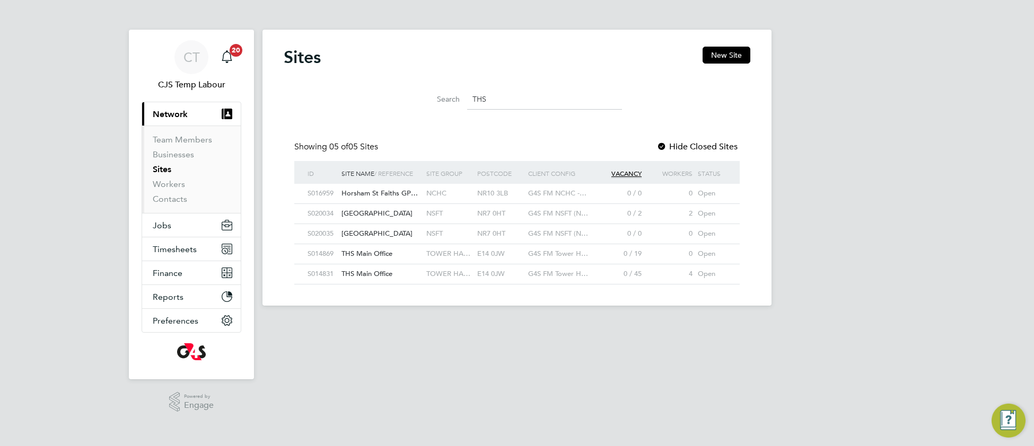
drag, startPoint x: 498, startPoint y: 95, endPoint x: 457, endPoint y: 94, distance: 40.8
click at [457, 94] on div "Search THS" at bounding box center [517, 99] width 210 height 21
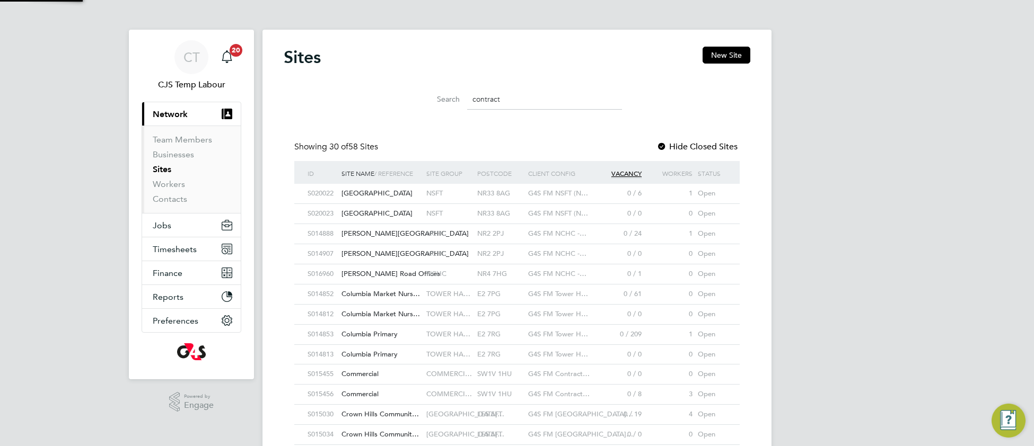
scroll to position [20, 51]
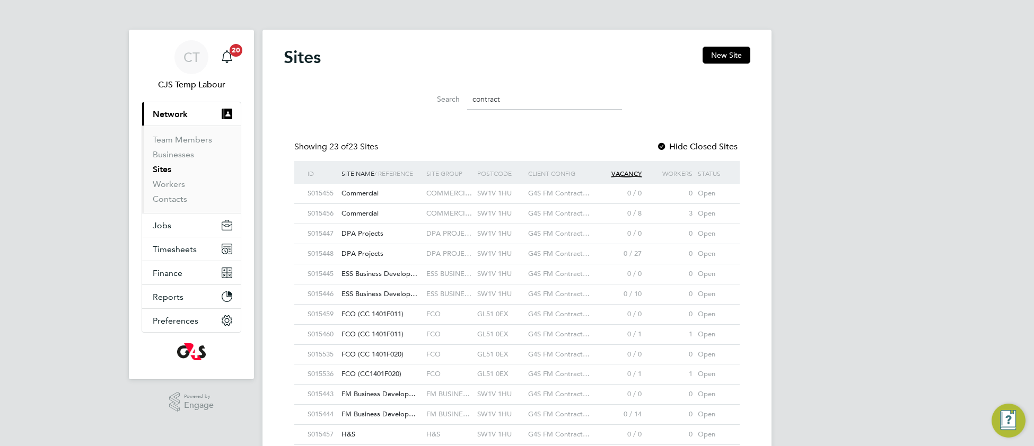
drag, startPoint x: 512, startPoint y: 100, endPoint x: 465, endPoint y: 103, distance: 46.2
click at [465, 103] on div "Search contract" at bounding box center [517, 99] width 210 height 21
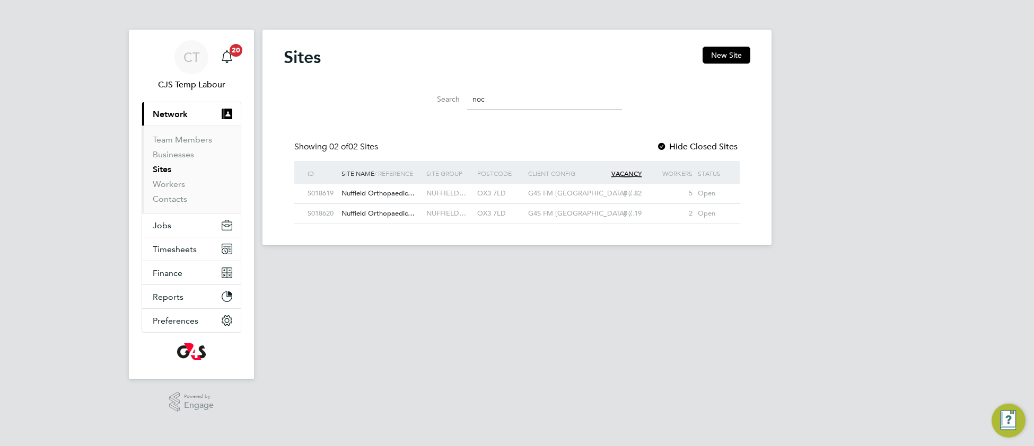
type input "noc"
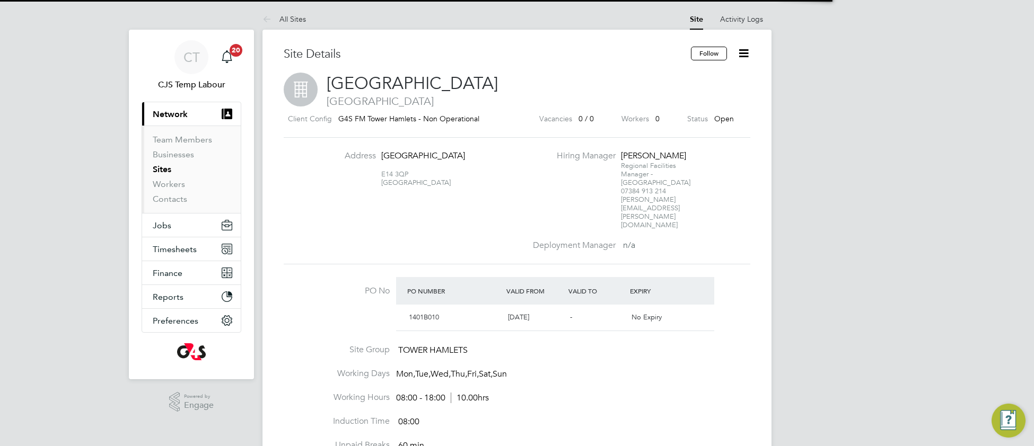
scroll to position [17, 99]
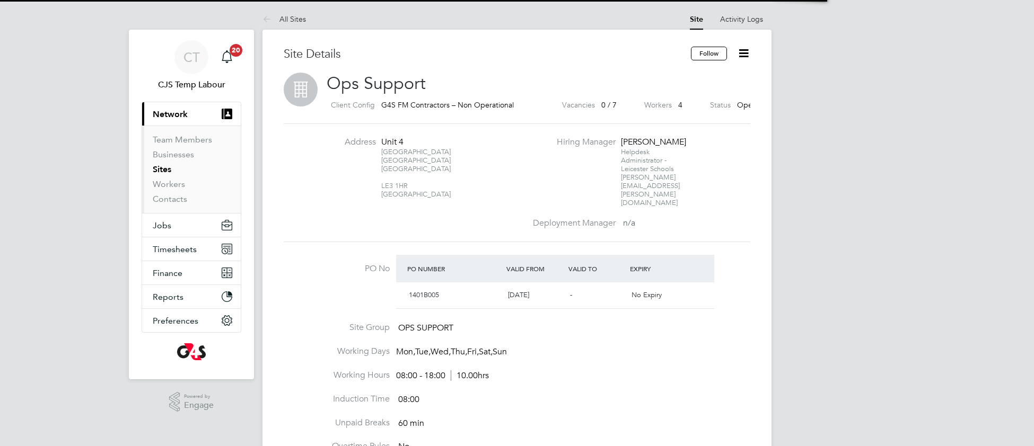
scroll to position [17, 99]
